Goal: Task Accomplishment & Management: Complete application form

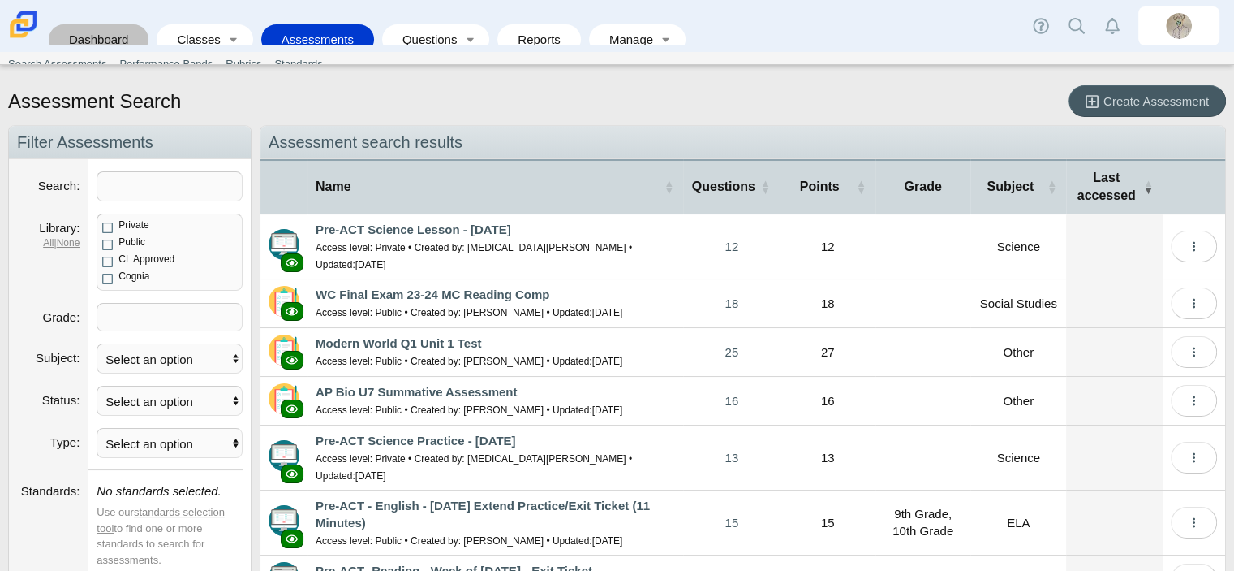
click at [120, 31] on link "Dashboard" at bounding box center [99, 39] width 84 height 30
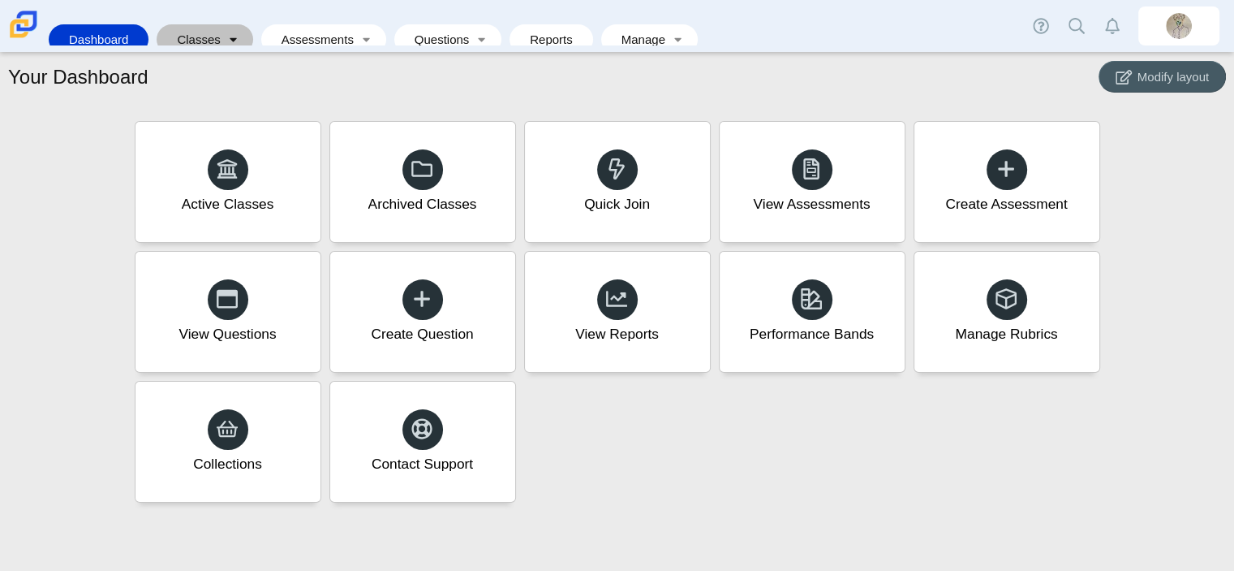
click at [222, 32] on link "Toggle expanded" at bounding box center [233, 39] width 23 height 30
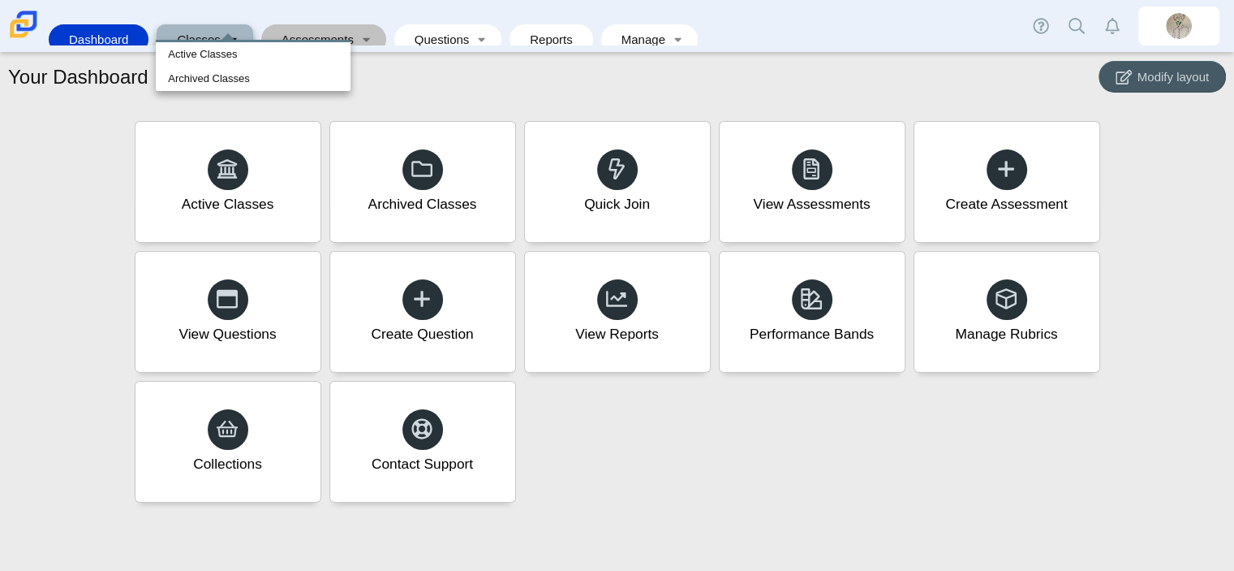
click at [340, 32] on link "Assessments" at bounding box center [312, 39] width 86 height 30
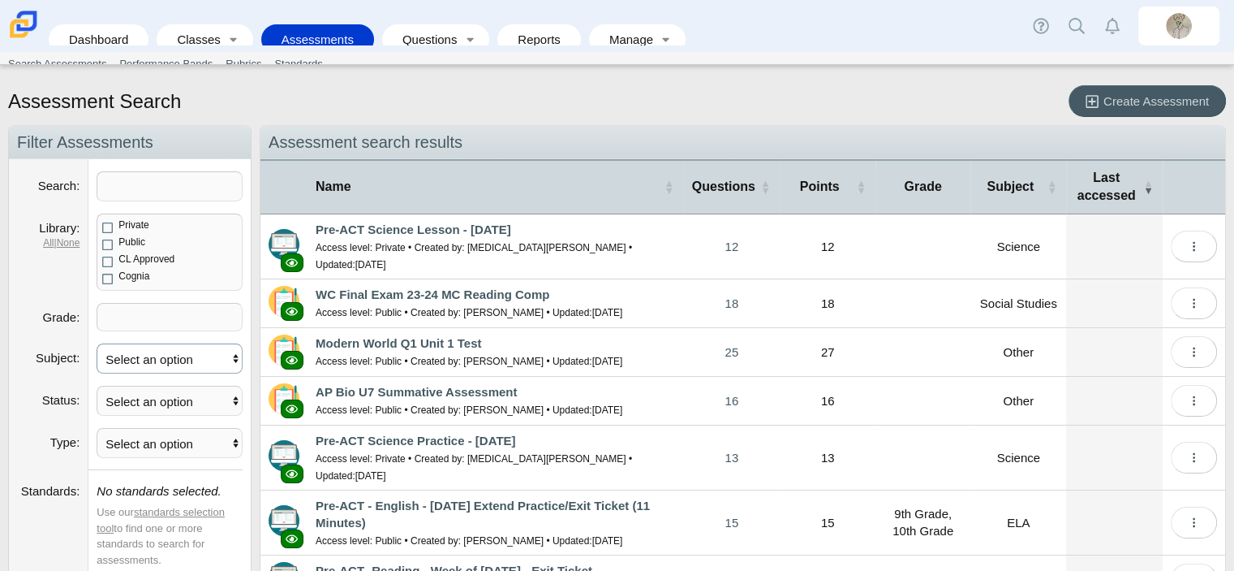
click at [140, 355] on select "Select an option ELA Math Science Social Emotional Social Studies World Languag…" at bounding box center [170, 358] width 146 height 30
select select "ela"
click at [97, 343] on select "Select an option ELA Math Science Social Emotional Social Studies World Languag…" at bounding box center [170, 358] width 146 height 30
click at [1135, 101] on span "Create Assessment" at bounding box center [1157, 101] width 106 height 14
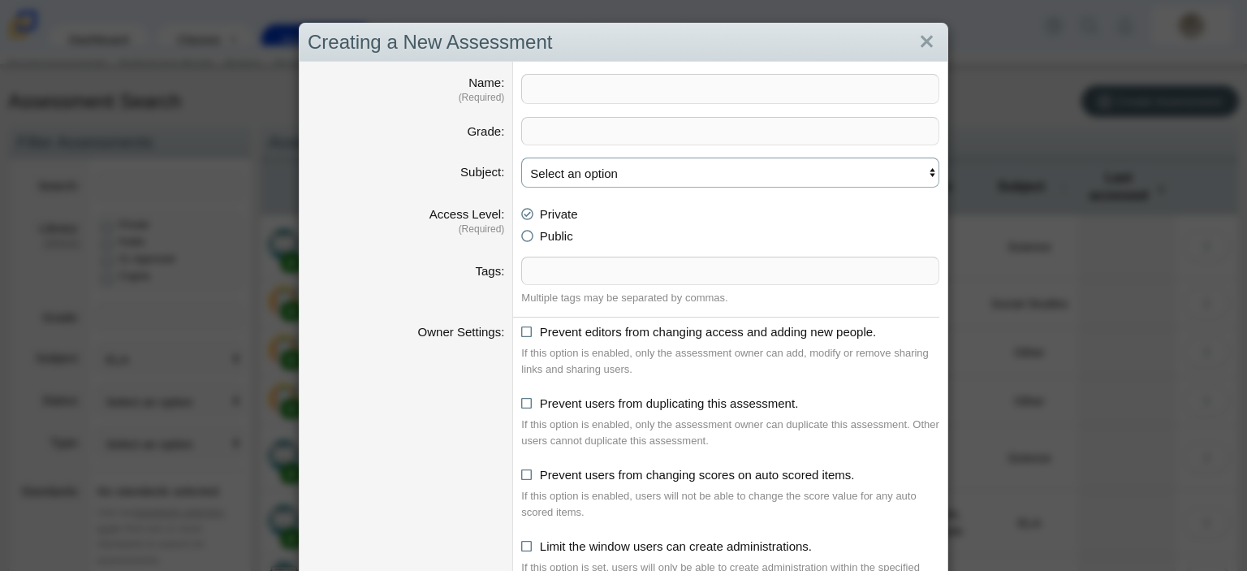
click at [644, 168] on select "Select an option ELA Math Science Social Emotional Social Studies World Languag…" at bounding box center [730, 172] width 418 height 30
select select "ela"
click at [521, 157] on select "Select an option ELA Math Science Social Emotional Social Studies World Languag…" at bounding box center [730, 172] width 418 height 30
click at [432, 243] on dt "Access Level (Required)" at bounding box center [405, 228] width 213 height 57
click at [914, 43] on link "Close" at bounding box center [926, 42] width 25 height 28
